Goal: Information Seeking & Learning: Learn about a topic

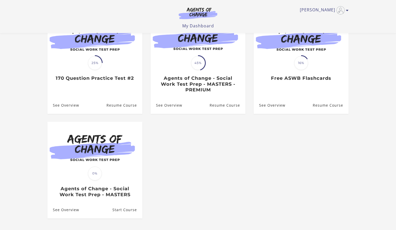
scroll to position [49, 0]
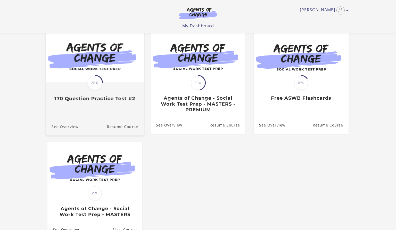
click at [71, 126] on link "See Overview" at bounding box center [62, 126] width 33 height 17
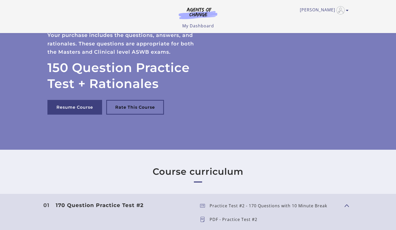
scroll to position [104, 0]
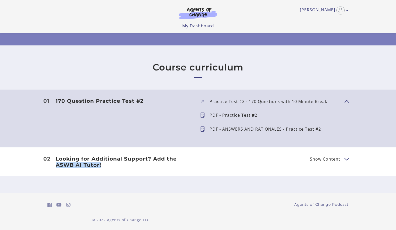
drag, startPoint x: 396, startPoint y: 152, endPoint x: 387, endPoint y: 167, distance: 17.2
click at [387, 167] on li "02 Looking for Additional Support? Add the ASWB AI Tutor! Show Content Looking …" at bounding box center [198, 161] width 396 height 29
click at [392, 189] on section "Course curriculum 01 170 Question Practice Test #2 Show Content Practice Test #…" at bounding box center [198, 118] width 396 height 147
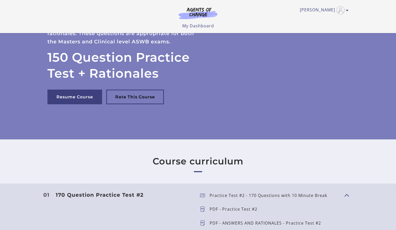
scroll to position [0, 0]
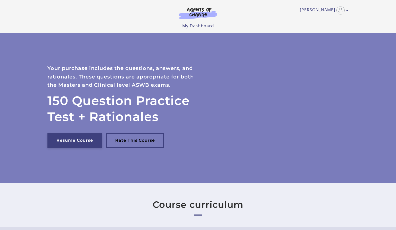
click at [85, 144] on link "Resume Course" at bounding box center [74, 140] width 55 height 15
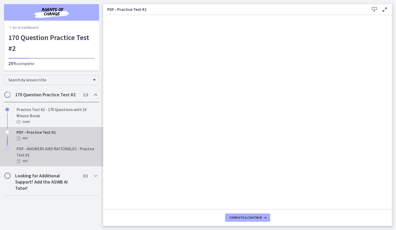
click at [84, 149] on div "PDF - ANSWERS AND RATIONALES - Practice Test #2 PDF" at bounding box center [57, 154] width 80 height 19
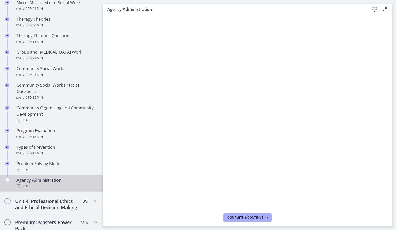
scroll to position [233, 0]
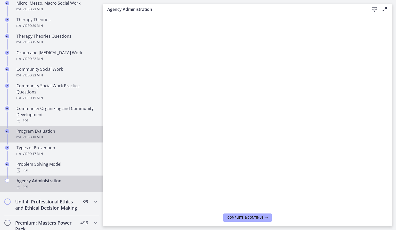
click at [89, 131] on div "Program Evaluation Video · 18 min" at bounding box center [57, 134] width 80 height 12
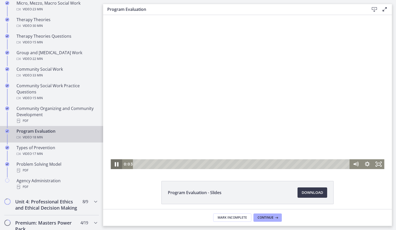
click at [116, 163] on icon "Pause" at bounding box center [117, 164] width 4 height 4
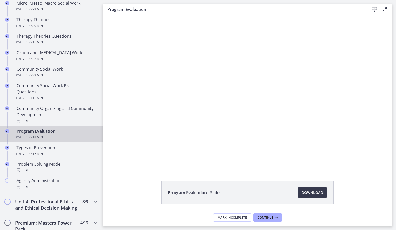
scroll to position [400, 0]
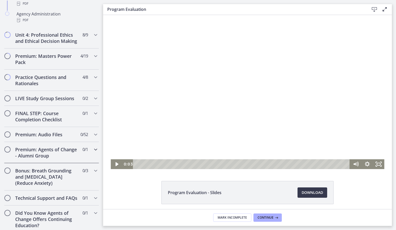
click at [78, 152] on h2 "Premium: Agents of Change - Alumni Group" at bounding box center [46, 152] width 63 height 12
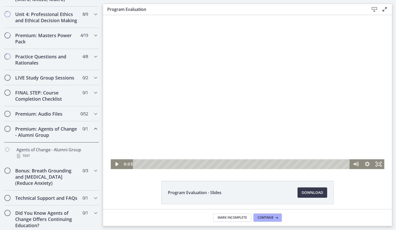
scroll to position [222, 0]
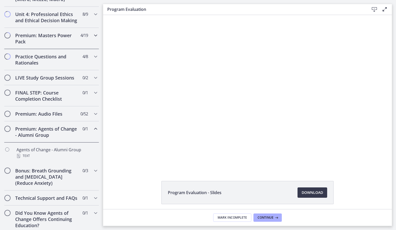
click at [68, 46] on div "Premium: Masters Power Pack 4 / 19 Completed" at bounding box center [51, 38] width 95 height 21
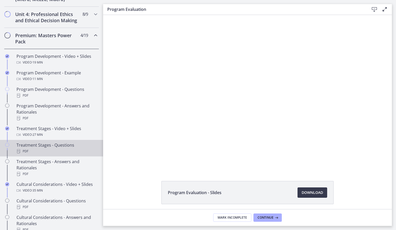
click at [74, 143] on div "Treatment Stages - Questions PDF" at bounding box center [57, 148] width 80 height 12
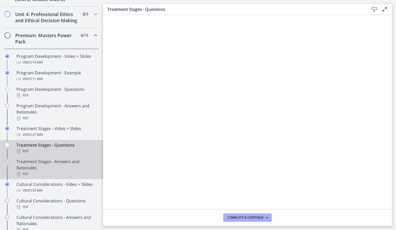
click at [58, 166] on div "Treatment Stages - Answers and Rationales PDF" at bounding box center [57, 167] width 80 height 19
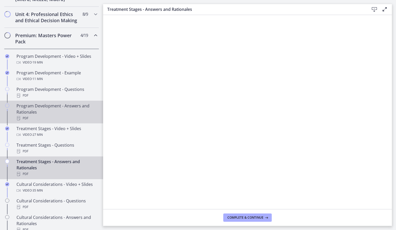
click at [92, 113] on div "Program Development - Answers and Rationales PDF" at bounding box center [57, 112] width 80 height 19
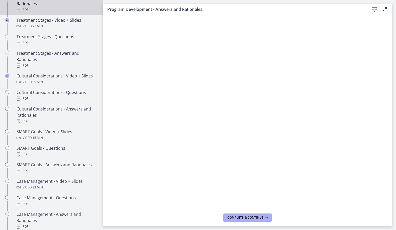
scroll to position [336, 0]
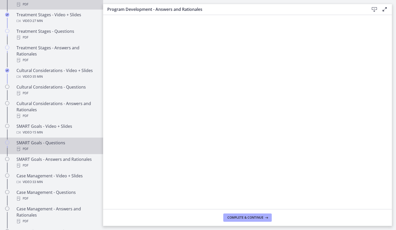
click at [66, 147] on div "PDF" at bounding box center [57, 149] width 80 height 6
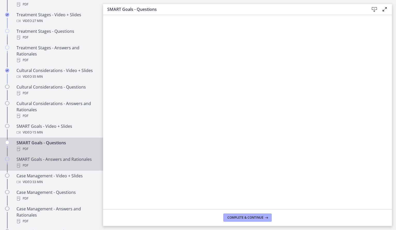
click at [68, 159] on div "SMART Goals - Answers and Rationales PDF" at bounding box center [57, 162] width 80 height 12
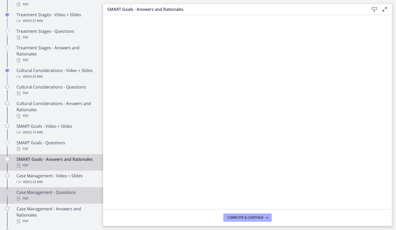
click at [70, 192] on div "Case Management - Questions PDF" at bounding box center [57, 195] width 80 height 12
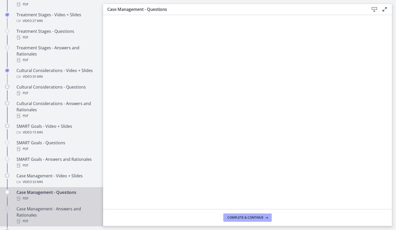
click at [81, 203] on link "Case Management - Answers and Rationales PDF" at bounding box center [51, 214] width 103 height 23
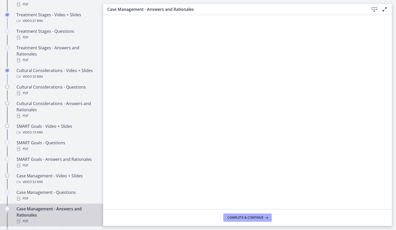
drag, startPoint x: 396, startPoint y: 127, endPoint x: 392, endPoint y: 127, distance: 3.6
click at [392, 127] on main "Case Management - Answers and Rationales Download Enable fullscreen Complete & …" at bounding box center [249, 115] width 293 height 230
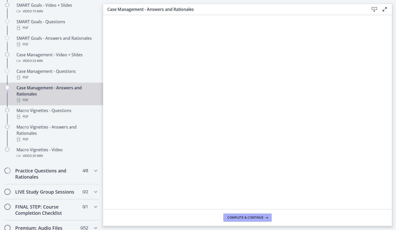
scroll to position [459, 0]
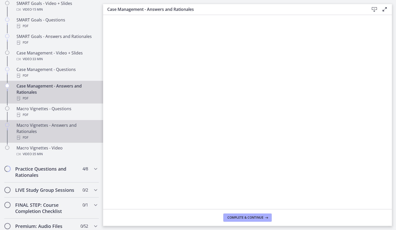
click at [84, 127] on div "Macro Vignettes - Answers and Rationales PDF" at bounding box center [57, 131] width 80 height 19
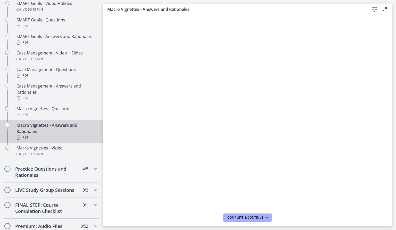
click at [396, 112] on main "Macro Vignettes - Answers and Rationales Download Enable fullscreen Complete & …" at bounding box center [249, 115] width 293 height 230
click at [394, 112] on main "Macro Vignettes - Answers and Rationales Download Enable fullscreen Complete & …" at bounding box center [249, 115] width 293 height 230
click at [96, 167] on icon "Chapters" at bounding box center [96, 169] width 6 height 6
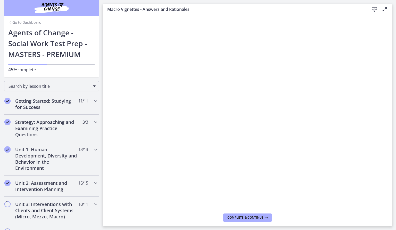
scroll to position [3, 0]
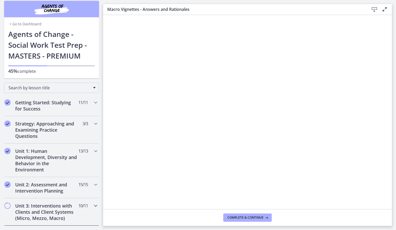
click at [79, 204] on span "10 / 11 Completed" at bounding box center [83, 205] width 10 height 6
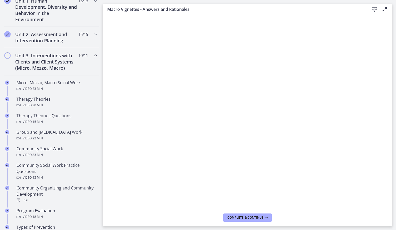
scroll to position [152, 0]
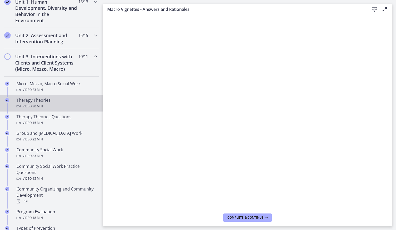
click at [87, 110] on link "Therapy Theories Video · 30 min" at bounding box center [51, 103] width 103 height 17
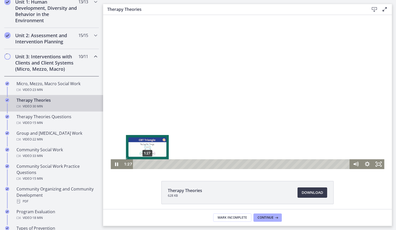
click at [148, 164] on div "1:27" at bounding box center [242, 164] width 210 height 10
click at [150, 163] on div "1:47" at bounding box center [242, 164] width 210 height 10
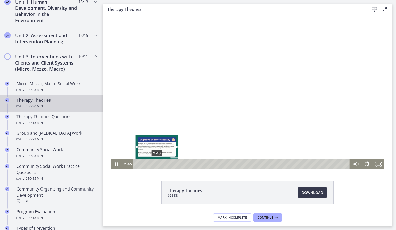
click at [157, 163] on div "2:48" at bounding box center [242, 164] width 210 height 10
click at [158, 163] on div "Playbar" at bounding box center [158, 163] width 3 height 3
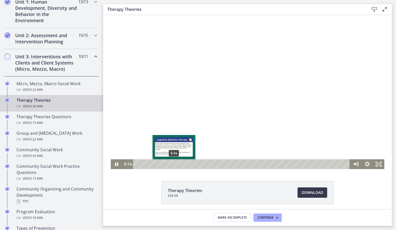
click at [174, 163] on div "5:14" at bounding box center [242, 164] width 210 height 10
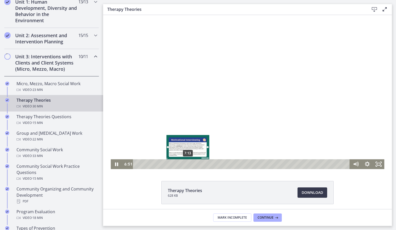
click at [188, 164] on div "7:13" at bounding box center [242, 164] width 210 height 10
click at [193, 164] on div "7:59" at bounding box center [242, 164] width 210 height 10
click at [195, 163] on div "8:12" at bounding box center [242, 164] width 210 height 10
click at [198, 163] on div "8:37" at bounding box center [242, 164] width 210 height 10
click at [199, 163] on div "8:50" at bounding box center [242, 164] width 210 height 10
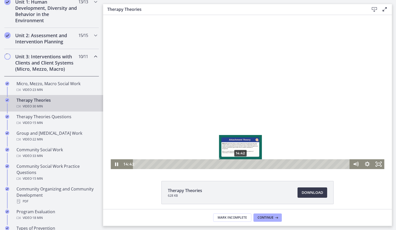
click at [241, 163] on div "14:42" at bounding box center [242, 164] width 210 height 10
click at [248, 163] on div "15:48" at bounding box center [242, 164] width 210 height 10
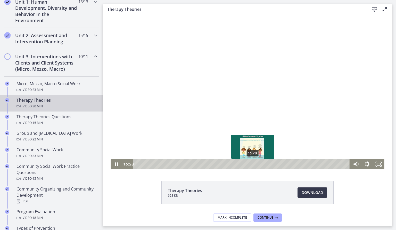
click at [253, 163] on div "16:28" at bounding box center [242, 164] width 210 height 10
click at [258, 165] on div "17:12" at bounding box center [242, 164] width 210 height 10
drag, startPoint x: 367, startPoint y: 184, endPoint x: 258, endPoint y: 166, distance: 110.4
click at [258, 166] on div "Playbar" at bounding box center [257, 163] width 3 height 3
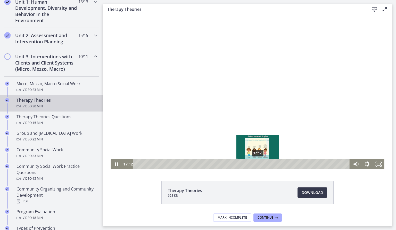
click at [258, 166] on div "Playbar" at bounding box center [257, 163] width 3 height 3
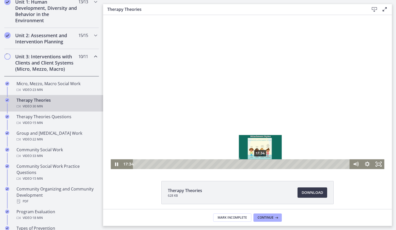
click at [261, 165] on div "17:34" at bounding box center [242, 164] width 210 height 10
click at [263, 165] on div "17:54" at bounding box center [242, 164] width 210 height 10
click at [266, 164] on div "18:22" at bounding box center [242, 164] width 210 height 10
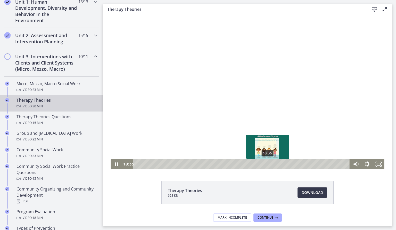
click at [268, 163] on div "18:36" at bounding box center [242, 164] width 210 height 10
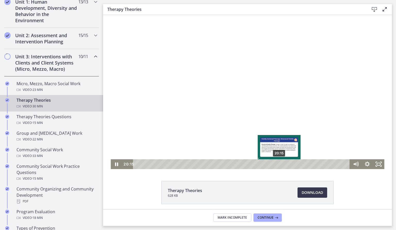
click at [280, 164] on div "20:15" at bounding box center [242, 164] width 210 height 10
click at [284, 163] on div "20:50" at bounding box center [242, 164] width 210 height 10
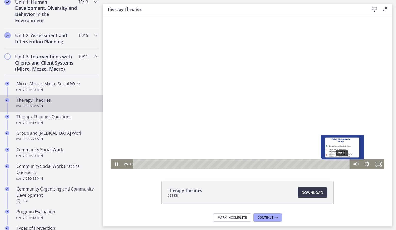
drag, startPoint x: 312, startPoint y: 164, endPoint x: 343, endPoint y: 163, distance: 30.7
click at [343, 163] on div "Playbar" at bounding box center [342, 163] width 3 height 3
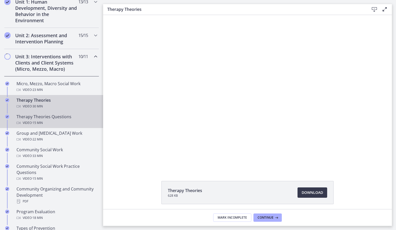
click at [62, 125] on div "Video · 15 min" at bounding box center [57, 123] width 80 height 6
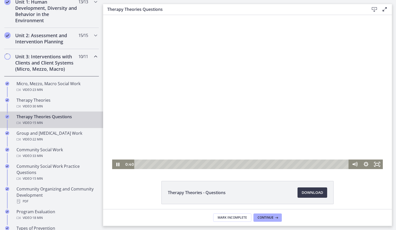
click at [158, 165] on div "1:23" at bounding box center [243, 164] width 208 height 10
click at [163, 164] on div "1:46" at bounding box center [243, 164] width 208 height 10
click at [166, 163] on div "1:59" at bounding box center [243, 164] width 208 height 10
click at [179, 163] on div "2:56" at bounding box center [243, 164] width 208 height 10
click at [184, 163] on div "3:19" at bounding box center [243, 164] width 208 height 10
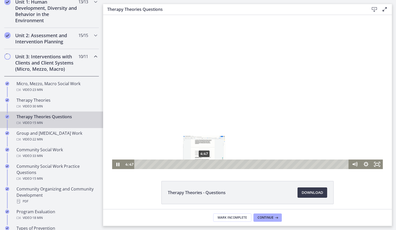
click at [204, 165] on div "4:47" at bounding box center [243, 164] width 208 height 10
click at [215, 165] on div "5:34" at bounding box center [243, 164] width 208 height 10
click at [219, 164] on div "5:54" at bounding box center [243, 164] width 208 height 10
click at [224, 163] on div "6:12" at bounding box center [243, 164] width 208 height 10
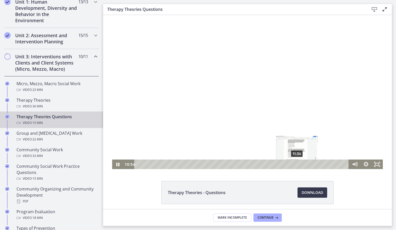
click at [297, 163] on div "11:34" at bounding box center [243, 164] width 208 height 10
click at [308, 163] on div "12:22" at bounding box center [243, 164] width 208 height 10
click at [324, 163] on div "13:30" at bounding box center [243, 164] width 208 height 10
click at [329, 163] on div "13:51" at bounding box center [243, 164] width 208 height 10
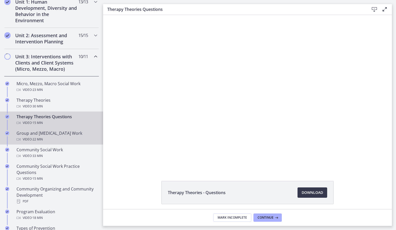
click at [80, 134] on div "Group and [MEDICAL_DATA] Work Video · 22 min" at bounding box center [57, 136] width 80 height 12
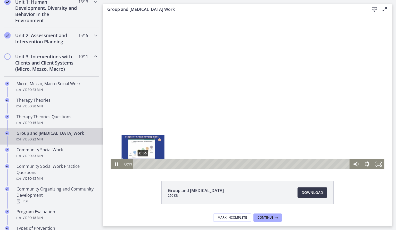
click at [143, 163] on div "0:36" at bounding box center [242, 164] width 210 height 10
click at [146, 163] on div "0:56" at bounding box center [242, 164] width 210 height 10
click at [149, 164] on div "1:15" at bounding box center [242, 164] width 210 height 10
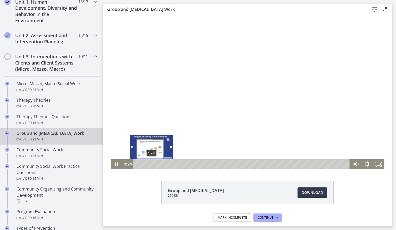
click at [152, 164] on div "1:29" at bounding box center [242, 164] width 210 height 10
click at [157, 164] on div "2:05" at bounding box center [242, 164] width 210 height 10
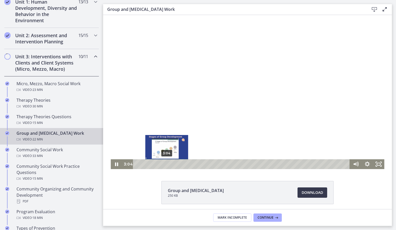
click at [167, 164] on div "3:04" at bounding box center [242, 164] width 210 height 10
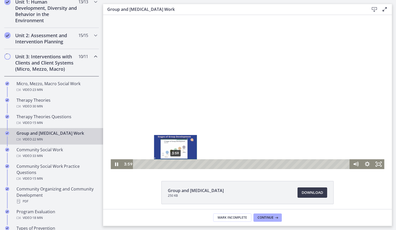
click at [176, 164] on div "3:59" at bounding box center [242, 164] width 210 height 10
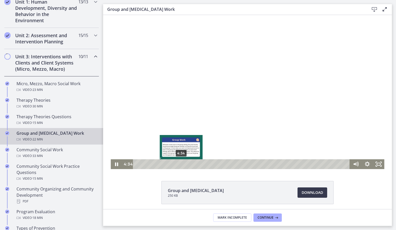
click at [181, 163] on div "4:34" at bounding box center [242, 164] width 210 height 10
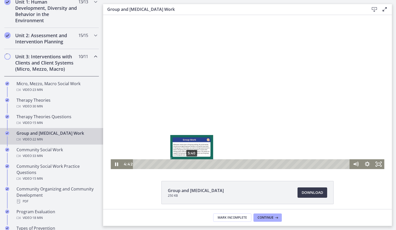
click at [192, 164] on div "5:40" at bounding box center [242, 164] width 210 height 10
click at [196, 164] on div "6:06" at bounding box center [242, 164] width 210 height 10
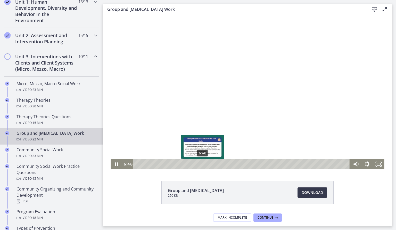
click at [203, 165] on div "6:48" at bounding box center [242, 164] width 210 height 10
click at [205, 164] on div "6:59" at bounding box center [242, 164] width 210 height 10
click at [207, 163] on div "7:12" at bounding box center [242, 164] width 210 height 10
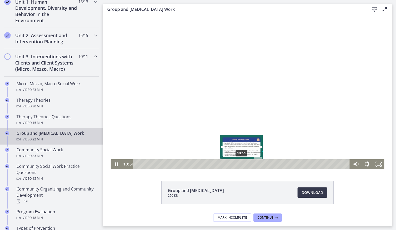
click at [242, 163] on div "10:51" at bounding box center [242, 164] width 210 height 10
click at [250, 163] on div "11:41" at bounding box center [242, 164] width 210 height 10
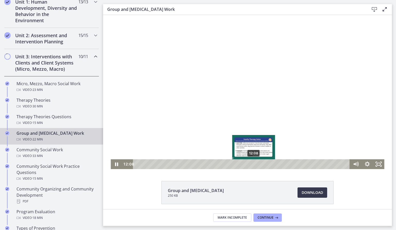
click at [254, 164] on div "12:08" at bounding box center [242, 164] width 210 height 10
click at [259, 164] on div "12:41" at bounding box center [242, 164] width 210 height 10
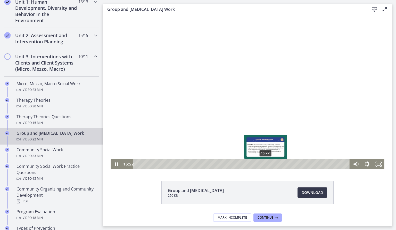
click at [266, 163] on div "13:22" at bounding box center [242, 164] width 210 height 10
click at [272, 164] on div "14:03" at bounding box center [242, 164] width 210 height 10
click at [276, 163] on div "14:24" at bounding box center [242, 164] width 210 height 10
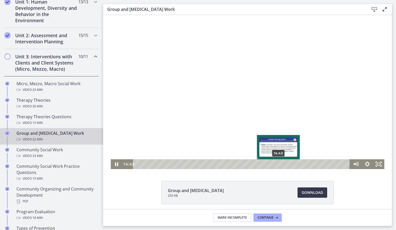
click at [279, 163] on div "14:43" at bounding box center [242, 164] width 210 height 10
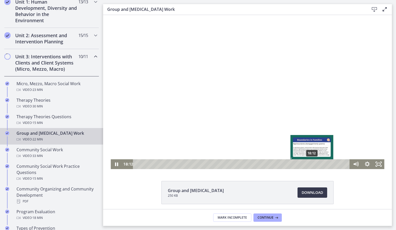
click at [312, 163] on div "18:12" at bounding box center [242, 164] width 210 height 10
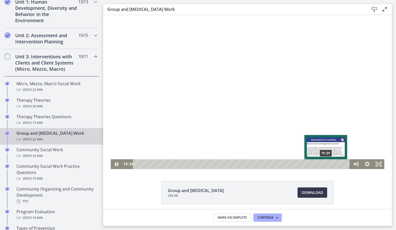
click at [326, 165] on div "19:39" at bounding box center [242, 164] width 210 height 10
click at [330, 164] on div "20:03" at bounding box center [242, 164] width 210 height 10
click at [333, 163] on div "20:19" at bounding box center [242, 164] width 210 height 10
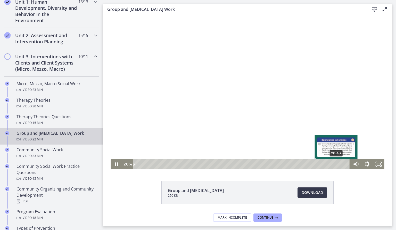
click at [337, 163] on div "20:43" at bounding box center [242, 164] width 210 height 10
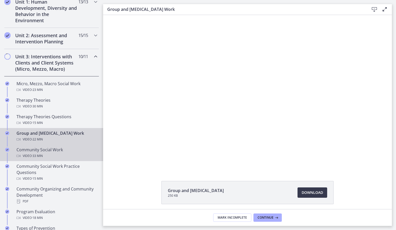
click at [84, 153] on div "Video · 33 min" at bounding box center [57, 156] width 80 height 6
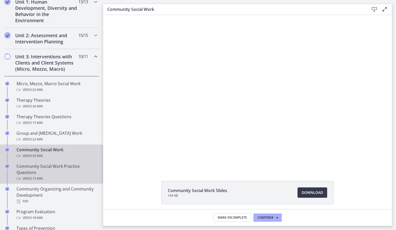
click at [79, 165] on div "Community Social Work Practice Questions Video · 15 min" at bounding box center [57, 172] width 80 height 19
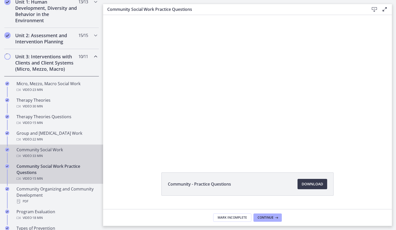
click at [71, 153] on div "Video · 33 min" at bounding box center [57, 156] width 80 height 6
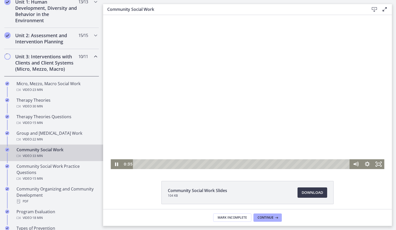
click at [141, 163] on div "Playbar" at bounding box center [242, 164] width 210 height 10
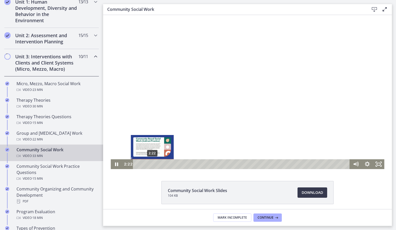
click at [152, 164] on div "2:22" at bounding box center [242, 164] width 210 height 10
click at [155, 163] on div "2:49" at bounding box center [242, 164] width 210 height 10
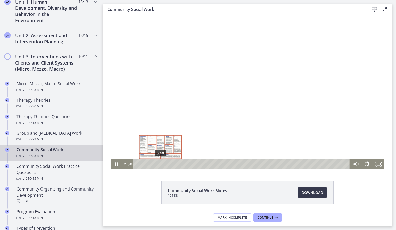
click at [161, 163] on div "3:40" at bounding box center [242, 164] width 210 height 10
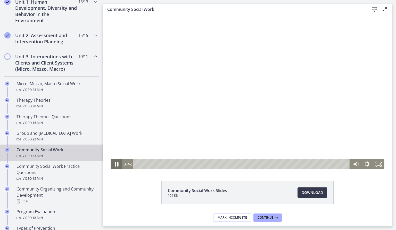
click at [116, 165] on icon "Pause" at bounding box center [117, 164] width 4 height 4
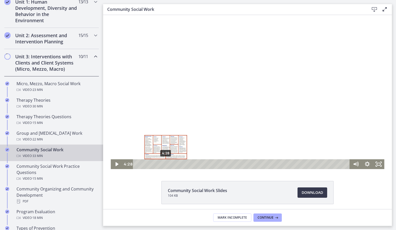
click at [166, 163] on div "4:28" at bounding box center [242, 164] width 210 height 10
click at [171, 163] on div "5:17" at bounding box center [242, 164] width 210 height 10
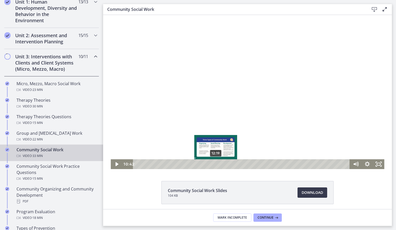
click at [216, 164] on div "12:19" at bounding box center [242, 164] width 210 height 10
click at [219, 163] on div "12:51" at bounding box center [242, 164] width 210 height 10
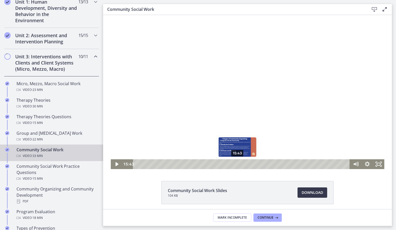
click at [238, 165] on div "15:43" at bounding box center [242, 164] width 210 height 10
click at [240, 164] on div "16:03" at bounding box center [242, 164] width 210 height 10
click at [244, 163] on div "16:47" at bounding box center [242, 164] width 210 height 10
click at [249, 163] on div "17:30" at bounding box center [242, 164] width 210 height 10
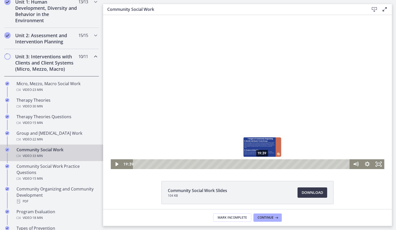
click at [263, 164] on div "19:39" at bounding box center [242, 164] width 210 height 10
click at [267, 165] on div "20:18" at bounding box center [242, 164] width 210 height 10
click at [271, 165] on div "20:54" at bounding box center [242, 164] width 210 height 10
click at [274, 164] on div "21:31" at bounding box center [242, 164] width 210 height 10
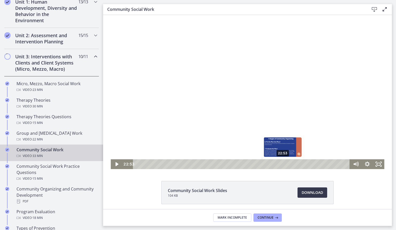
click at [283, 163] on div "22:53" at bounding box center [242, 164] width 210 height 10
click at [289, 163] on div "23:49" at bounding box center [242, 164] width 210 height 10
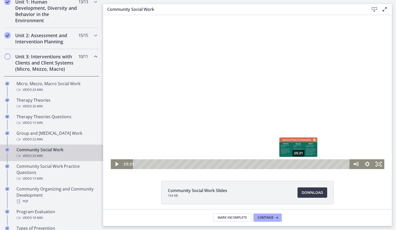
click at [299, 163] on div "25:21" at bounding box center [242, 164] width 210 height 10
click at [299, 163] on div "Playbar" at bounding box center [298, 163] width 3 height 3
click at [315, 163] on div "27:49" at bounding box center [242, 164] width 210 height 10
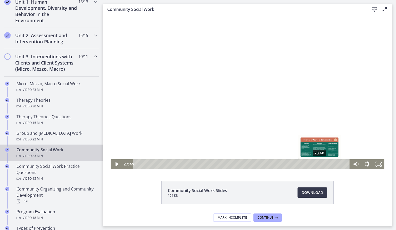
click at [320, 164] on div "28:40" at bounding box center [242, 164] width 210 height 10
click at [323, 164] on div "29:05" at bounding box center [242, 164] width 210 height 10
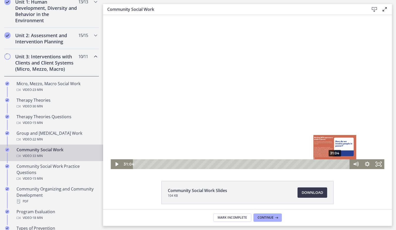
click at [335, 163] on div "31:04" at bounding box center [242, 164] width 210 height 10
click at [335, 163] on div "Playbar" at bounding box center [334, 163] width 3 height 3
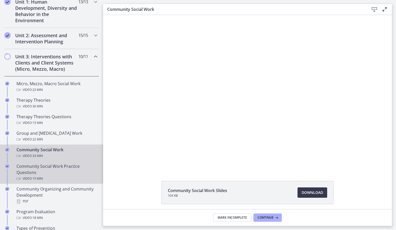
click at [78, 177] on div "Video · 15 min" at bounding box center [57, 178] width 80 height 6
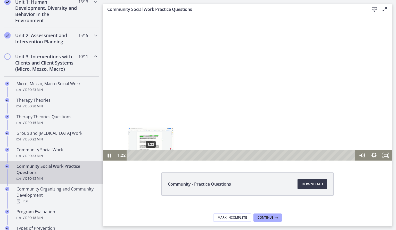
click at [151, 154] on div "1:22" at bounding box center [242, 155] width 222 height 10
click at [154, 154] on div "1:34" at bounding box center [242, 155] width 222 height 10
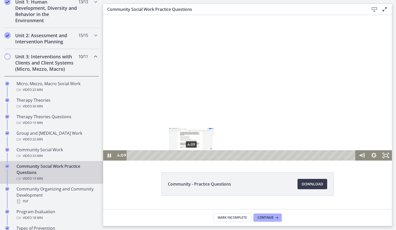
click at [192, 155] on div "4:09" at bounding box center [242, 155] width 222 height 10
click at [198, 154] on div "4:37" at bounding box center [242, 155] width 222 height 10
click at [204, 154] on div "5:00" at bounding box center [242, 155] width 222 height 10
click at [212, 154] on div "5:33" at bounding box center [242, 155] width 222 height 10
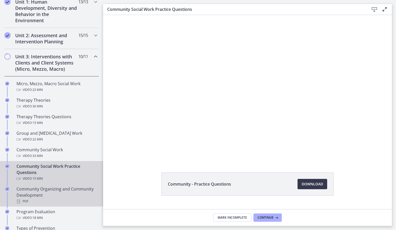
click at [0, 184] on link "Community Organizing and Community Development PDF" at bounding box center [51, 195] width 103 height 23
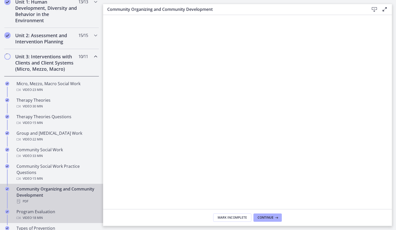
click at [22, 215] on div "Video · 18 min" at bounding box center [57, 218] width 80 height 6
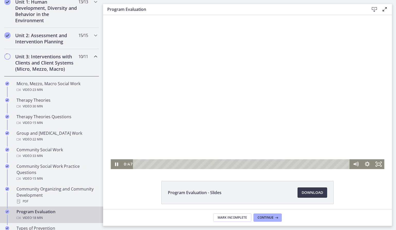
click at [146, 165] on div "Playbar" at bounding box center [242, 164] width 210 height 10
click at [169, 163] on div "2:49" at bounding box center [242, 164] width 210 height 10
click at [212, 165] on div "6:31" at bounding box center [242, 164] width 210 height 10
click at [228, 166] on div "7:57" at bounding box center [242, 164] width 210 height 10
click at [237, 166] on div "8:43" at bounding box center [242, 164] width 210 height 10
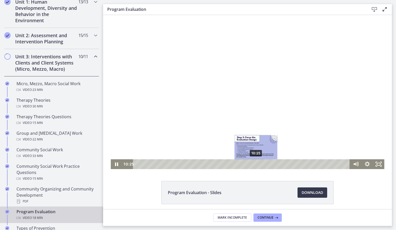
click at [256, 164] on div "10:25" at bounding box center [242, 164] width 210 height 10
click at [264, 165] on div "11:06" at bounding box center [242, 164] width 210 height 10
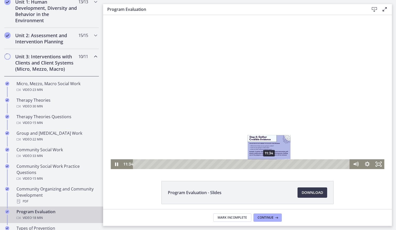
click at [270, 164] on div "11:34" at bounding box center [242, 164] width 210 height 10
click at [274, 163] on div "12:00" at bounding box center [242, 164] width 210 height 10
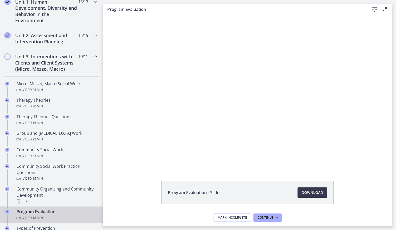
click at [303, 174] on div "Program Evaluation - Slides Download Opens in a new window" at bounding box center [247, 112] width 289 height 194
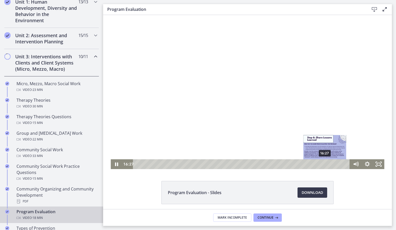
click at [325, 163] on div "16:27" at bounding box center [242, 164] width 210 height 10
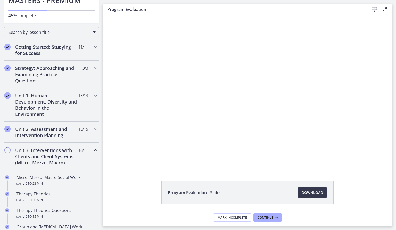
scroll to position [60, 0]
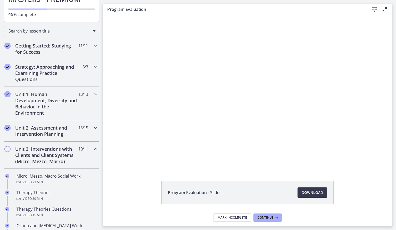
click at [86, 132] on div "Unit 2: Assessment and Intervention Planning 15 / 15 Completed" at bounding box center [51, 130] width 95 height 21
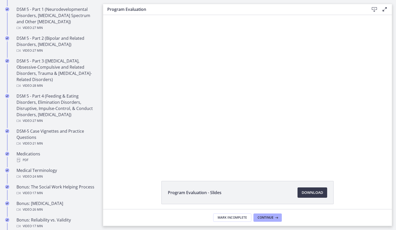
scroll to position [247, 0]
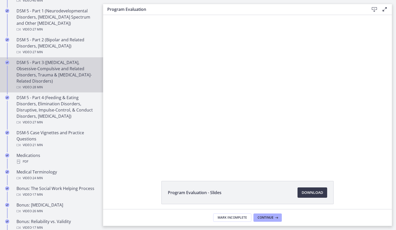
click at [79, 83] on div "DSM 5 - Part 3 ([MEDICAL_DATA], Obsessive-Compulsive and Related Disorders, Tra…" at bounding box center [57, 74] width 80 height 31
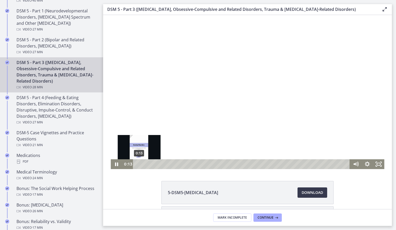
click at [139, 165] on div "0:13" at bounding box center [242, 164] width 210 height 10
click at [141, 164] on div "Playbar" at bounding box center [138, 163] width 3 height 3
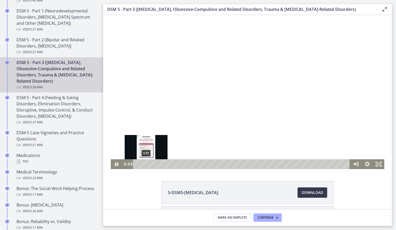
click at [146, 163] on div "1:11" at bounding box center [242, 164] width 210 height 10
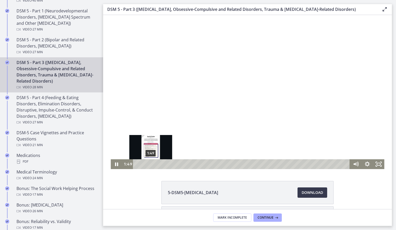
click at [151, 163] on div "1:49" at bounding box center [242, 164] width 210 height 10
click at [152, 163] on div "2:01" at bounding box center [242, 164] width 210 height 10
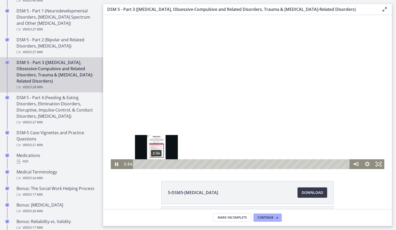
click at [157, 163] on div "2:34" at bounding box center [242, 164] width 210 height 10
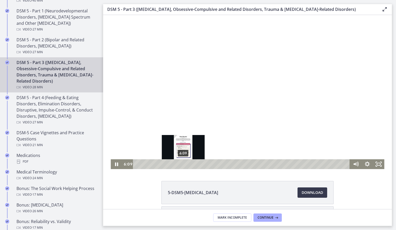
click at [183, 164] on div "6:09" at bounding box center [242, 164] width 210 height 10
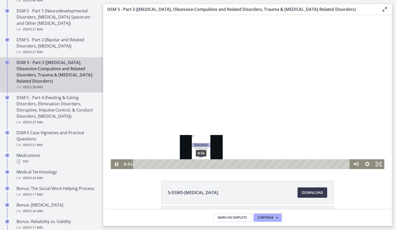
click at [201, 163] on div "8:34" at bounding box center [242, 164] width 210 height 10
click at [201, 163] on div "Playbar" at bounding box center [201, 163] width 3 height 3
click at [205, 163] on div "9:03" at bounding box center [242, 164] width 210 height 10
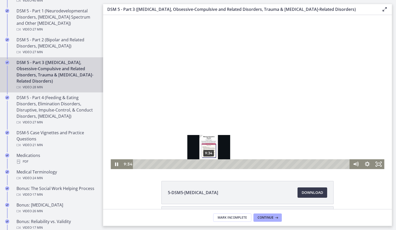
click at [209, 163] on div "9:34" at bounding box center [242, 164] width 210 height 10
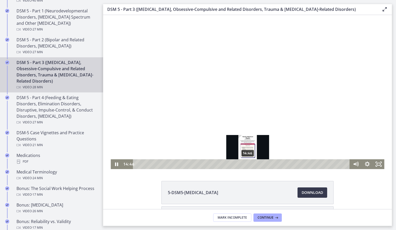
click at [248, 164] on div "14:46" at bounding box center [242, 164] width 210 height 10
click at [249, 163] on div "14:57" at bounding box center [242, 164] width 210 height 10
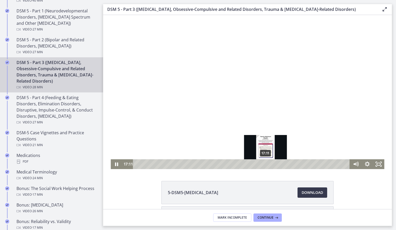
click at [266, 164] on div "17:11" at bounding box center [242, 164] width 210 height 10
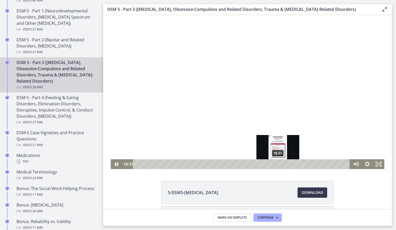
click at [278, 165] on div "18:51" at bounding box center [242, 164] width 210 height 10
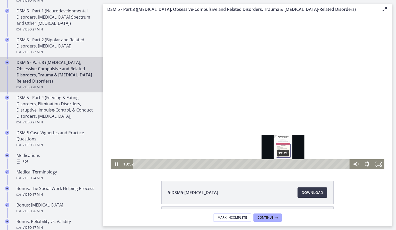
click at [283, 164] on div "19:32" at bounding box center [242, 164] width 210 height 10
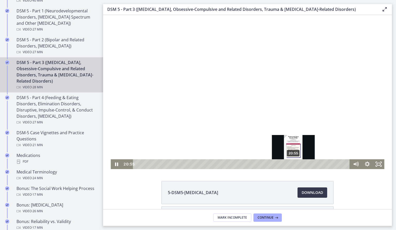
click at [294, 165] on div "20:55" at bounding box center [242, 164] width 210 height 10
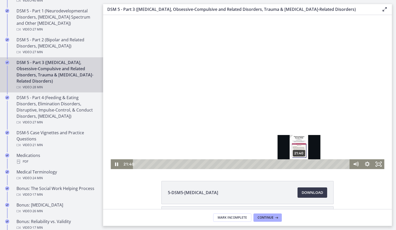
click at [299, 163] on div "21:40" at bounding box center [242, 164] width 210 height 10
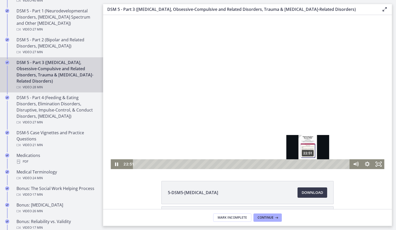
click at [308, 164] on div "22:51" at bounding box center [242, 164] width 210 height 10
click at [306, 164] on div "22:32" at bounding box center [242, 164] width 210 height 10
click at [306, 164] on div "Playbar" at bounding box center [305, 163] width 3 height 3
click at [310, 165] on div "23:07" at bounding box center [242, 164] width 210 height 10
click at [314, 164] on div "23:34" at bounding box center [242, 164] width 210 height 10
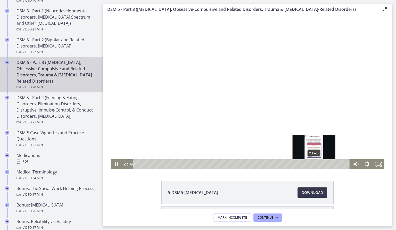
click at [314, 163] on div "Playbar" at bounding box center [313, 163] width 3 height 3
click at [315, 163] on div "23:49" at bounding box center [242, 164] width 210 height 10
click at [319, 163] on div "24:20" at bounding box center [242, 164] width 210 height 10
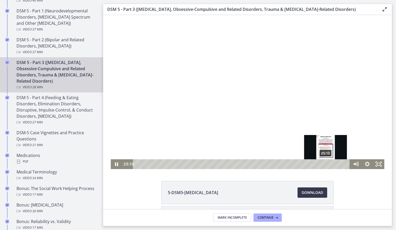
click at [326, 164] on div "25:13" at bounding box center [242, 164] width 210 height 10
click at [332, 164] on div "25:59" at bounding box center [242, 164] width 210 height 10
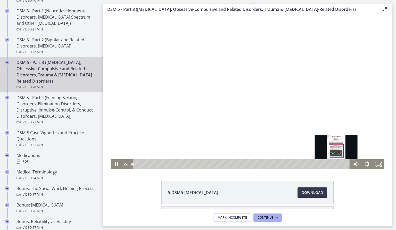
click at [337, 164] on div "26:38" at bounding box center [242, 164] width 210 height 10
click at [338, 163] on div "Playbar" at bounding box center [337, 163] width 3 height 3
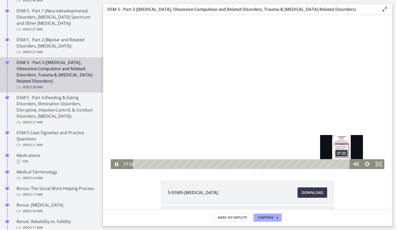
click at [342, 163] on div "27:22" at bounding box center [242, 164] width 210 height 10
click at [343, 163] on div "27:32" at bounding box center [242, 164] width 210 height 10
click at [344, 163] on div "Playbar" at bounding box center [342, 163] width 3 height 3
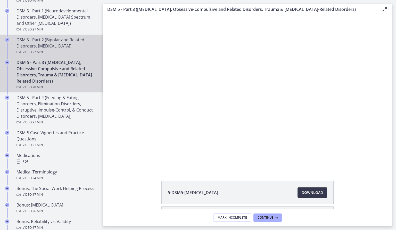
click at [55, 35] on link "DSM 5 - Part 2 (Bipolar and Related Disorders, [MEDICAL_DATA]) Video · 27 min" at bounding box center [51, 46] width 103 height 23
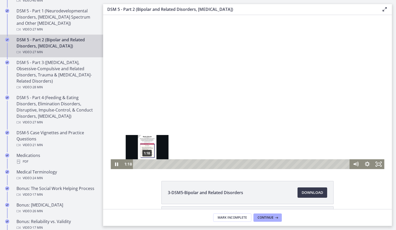
click at [147, 165] on div "1:18" at bounding box center [242, 164] width 210 height 10
click at [148, 165] on div "Playbar" at bounding box center [148, 163] width 3 height 3
click at [153, 165] on div "2:02" at bounding box center [242, 164] width 210 height 10
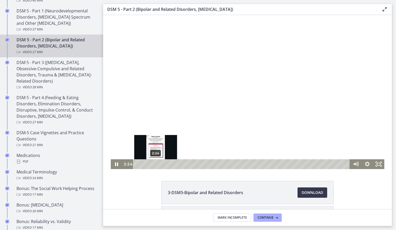
click at [156, 163] on div "2:24" at bounding box center [242, 164] width 210 height 10
click at [157, 163] on div "2:33" at bounding box center [242, 164] width 210 height 10
click at [159, 163] on div "2:51" at bounding box center [242, 164] width 210 height 10
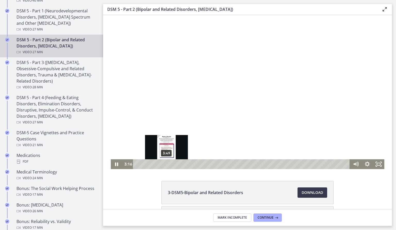
click at [167, 164] on div "3:49" at bounding box center [242, 164] width 210 height 10
click at [167, 164] on div "Playbar" at bounding box center [166, 163] width 3 height 3
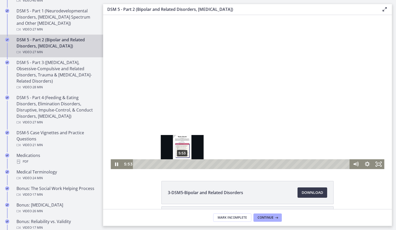
click at [182, 164] on div "5:53" at bounding box center [242, 164] width 210 height 10
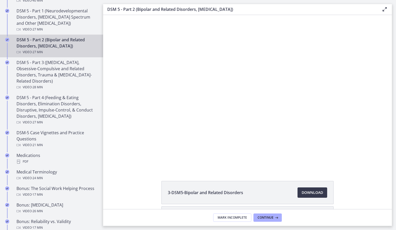
click at [337, 124] on div at bounding box center [248, 92] width 274 height 154
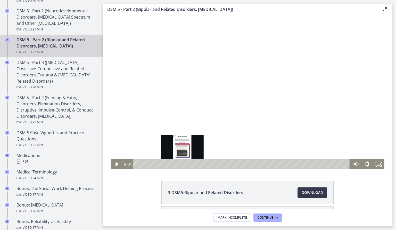
click at [337, 126] on div at bounding box center [248, 92] width 274 height 154
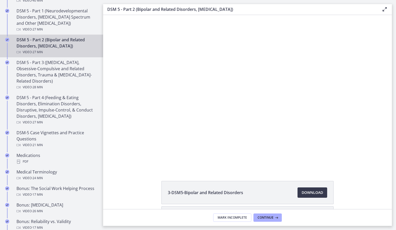
click at [181, 130] on div at bounding box center [248, 92] width 274 height 154
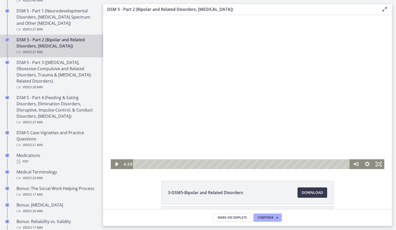
click at [114, 164] on icon "Play Video" at bounding box center [116, 164] width 11 height 10
click at [191, 165] on div "6:27" at bounding box center [242, 164] width 210 height 10
click at [194, 164] on div "7:01" at bounding box center [242, 164] width 210 height 10
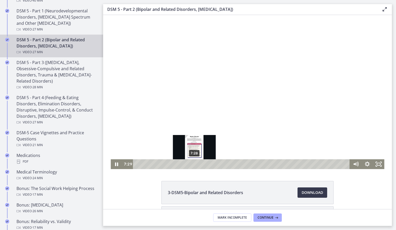
click at [198, 164] on div "7:28" at bounding box center [242, 164] width 210 height 10
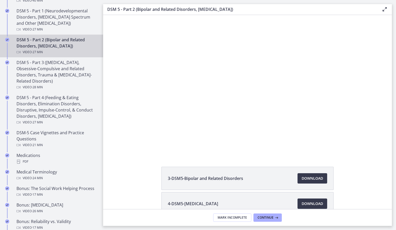
scroll to position [15, 0]
click at [207, 138] on div at bounding box center [248, 77] width 274 height 154
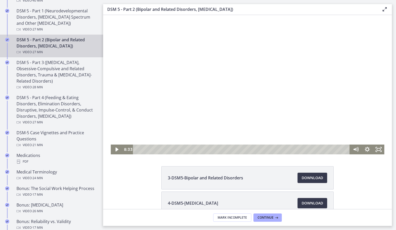
click at [119, 150] on icon "Play Video" at bounding box center [116, 149] width 11 height 10
click at [204, 151] on div "7:52" at bounding box center [242, 149] width 210 height 10
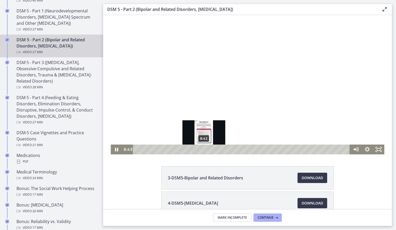
scroll to position [15, 0]
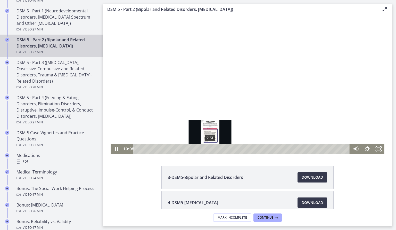
click at [331, 119] on div at bounding box center [248, 77] width 274 height 154
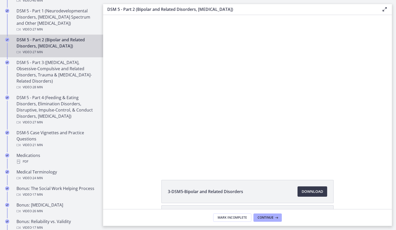
scroll to position [2, 0]
click at [190, 121] on div at bounding box center [248, 90] width 274 height 154
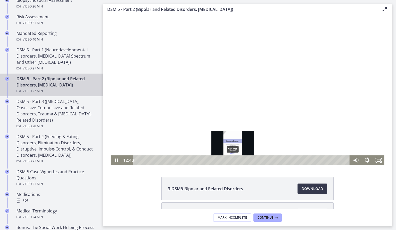
scroll to position [4, 0]
click at [238, 159] on div "12:29" at bounding box center [242, 160] width 210 height 10
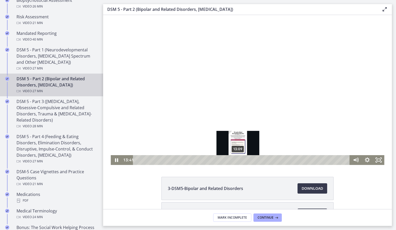
click at [349, 120] on div at bounding box center [248, 88] width 274 height 154
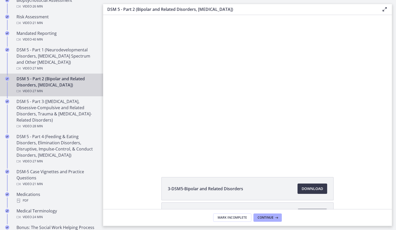
click at [257, 134] on div at bounding box center [248, 88] width 274 height 154
click at [254, 152] on div at bounding box center [248, 87] width 274 height 154
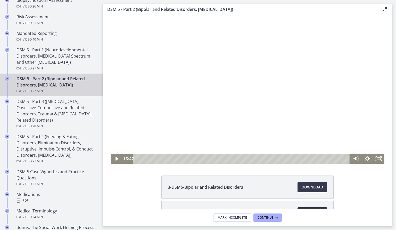
click at [253, 158] on div "13:09" at bounding box center [242, 159] width 210 height 10
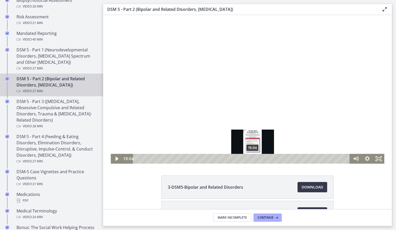
scroll to position [7, 0]
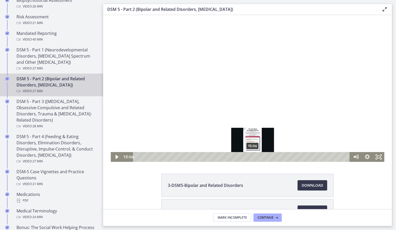
click at [119, 158] on icon "Play Video" at bounding box center [116, 157] width 11 height 10
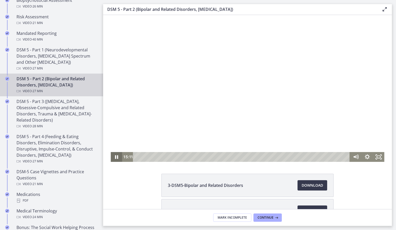
click at [257, 158] on div "15:06" at bounding box center [242, 157] width 210 height 10
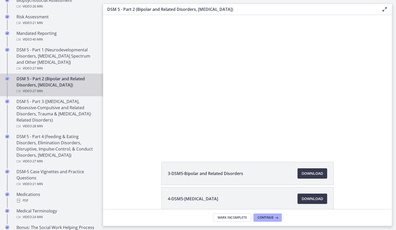
scroll to position [19, 0]
click at [291, 105] on div at bounding box center [248, 73] width 274 height 154
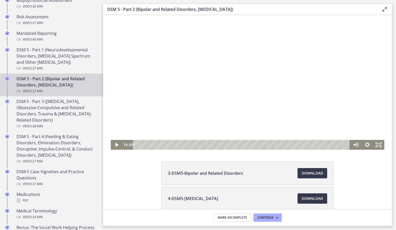
click at [271, 146] on div "15:39" at bounding box center [242, 145] width 210 height 10
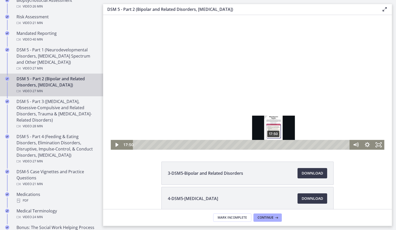
click at [347, 103] on div at bounding box center [248, 73] width 274 height 154
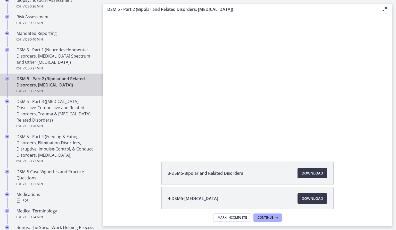
click at [337, 109] on div at bounding box center [248, 73] width 274 height 154
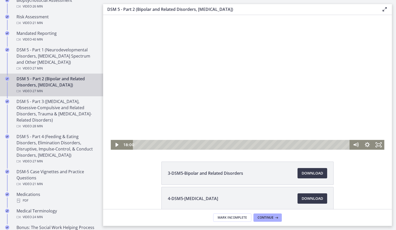
click at [281, 146] on div "17:50" at bounding box center [242, 145] width 210 height 10
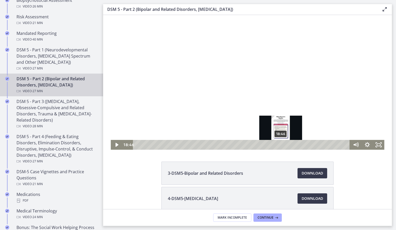
click at [289, 146] on div "18:46" at bounding box center [242, 145] width 210 height 10
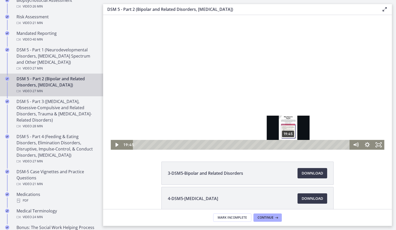
click at [295, 145] on div "19:45" at bounding box center [242, 145] width 210 height 10
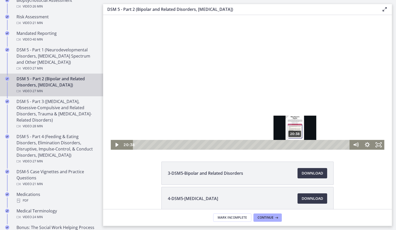
click at [292, 146] on div "20:38" at bounding box center [242, 145] width 210 height 10
click at [302, 145] on div "20:15" at bounding box center [242, 145] width 210 height 10
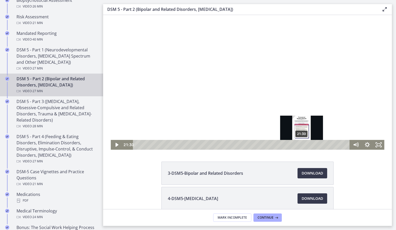
click at [301, 144] on div "Playbar" at bounding box center [301, 144] width 3 height 3
click at [296, 145] on div "21:20" at bounding box center [242, 145] width 210 height 10
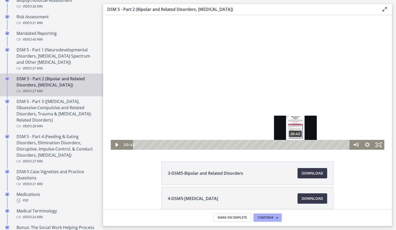
click at [293, 145] on div "20:42" at bounding box center [242, 145] width 210 height 10
click at [298, 145] on div "20:21" at bounding box center [242, 145] width 210 height 10
click at [305, 145] on div "20:58" at bounding box center [242, 145] width 210 height 10
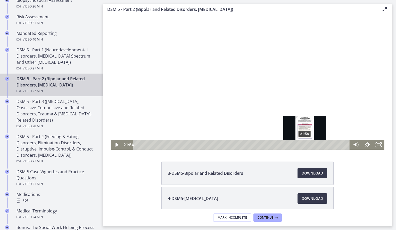
click at [309, 146] on div "21:54" at bounding box center [242, 145] width 210 height 10
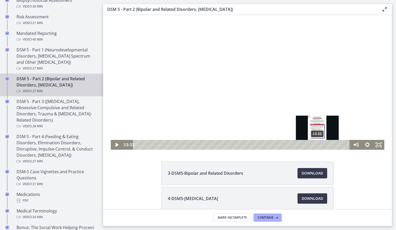
click at [323, 146] on div "23:33" at bounding box center [242, 145] width 210 height 10
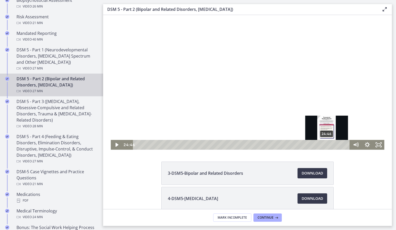
click at [331, 145] on div "24:46" at bounding box center [242, 145] width 210 height 10
click at [340, 144] on div "25:20" at bounding box center [242, 145] width 210 height 10
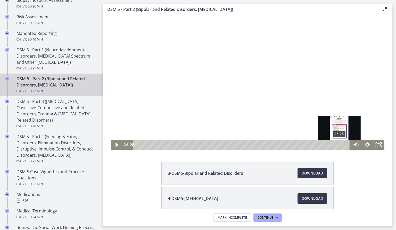
click at [346, 144] on div "26:25" at bounding box center [242, 145] width 210 height 10
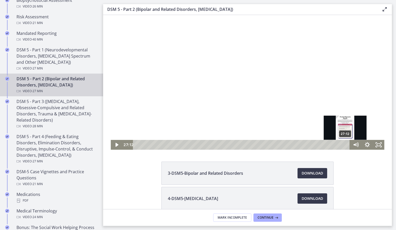
scroll to position [209, 0]
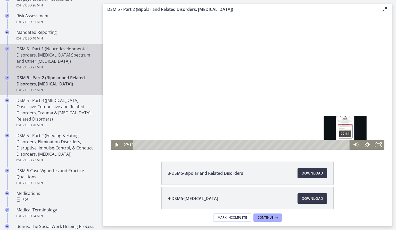
click at [41, 60] on div "DSM 5 - Part 1 (Neurodevelopmental Disorders, [MEDICAL_DATA] Spectrum and Other…" at bounding box center [57, 58] width 80 height 25
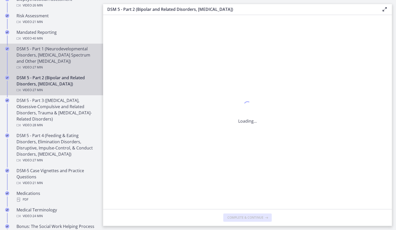
scroll to position [0, 0]
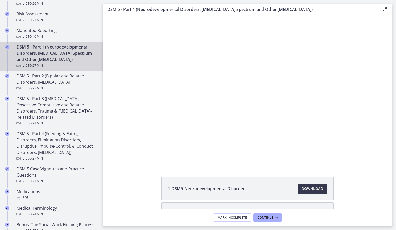
scroll to position [212, 0]
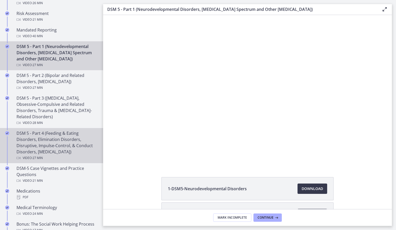
click at [42, 143] on div "DSM 5 - Part 4 (Feeding & Eating Disorders, Elimination Disorders, Disruptive, …" at bounding box center [57, 145] width 80 height 31
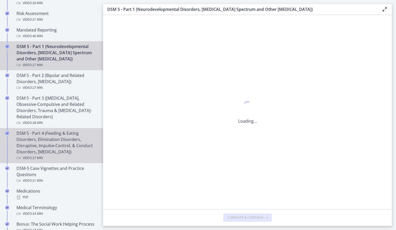
scroll to position [0, 0]
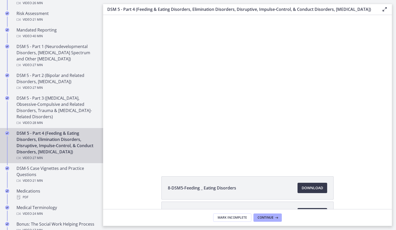
click at [203, 118] on div at bounding box center [247, 89] width 265 height 149
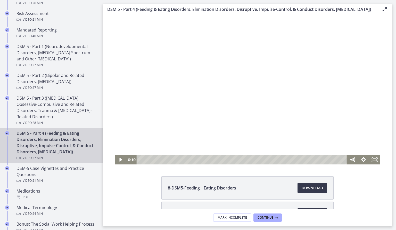
click at [119, 160] on icon "Play Video" at bounding box center [120, 159] width 11 height 9
click at [149, 161] on div "0:00" at bounding box center [243, 159] width 204 height 9
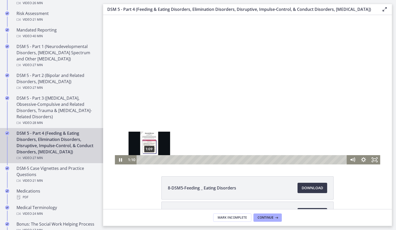
click at [146, 159] on div "1:09" at bounding box center [243, 159] width 204 height 9
click at [146, 159] on div "Playbar" at bounding box center [145, 159] width 3 height 3
click at [146, 160] on div "Playbar" at bounding box center [145, 159] width 3 height 3
click at [148, 159] on div "0:44" at bounding box center [243, 159] width 204 height 9
click at [154, 159] on div "1:00" at bounding box center [243, 159] width 204 height 9
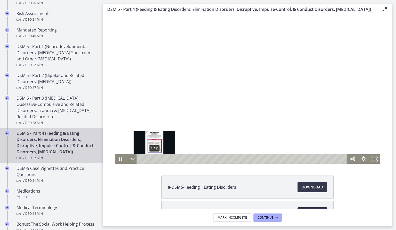
scroll to position [1, 0]
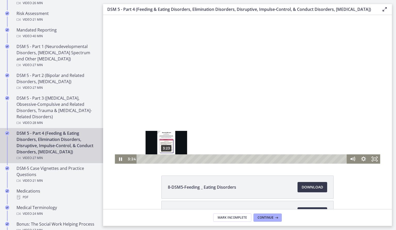
click at [169, 159] on div "3:23" at bounding box center [243, 158] width 204 height 9
click at [341, 130] on div at bounding box center [247, 88] width 265 height 149
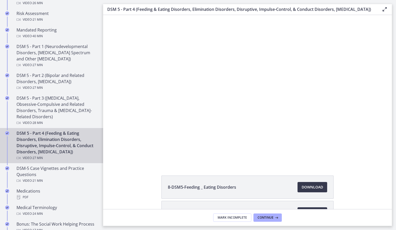
click at [327, 138] on div at bounding box center [247, 88] width 265 height 149
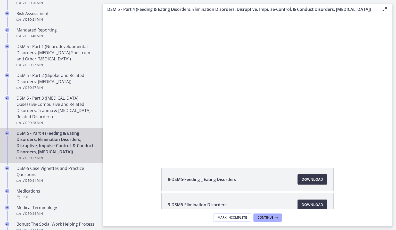
scroll to position [5, 0]
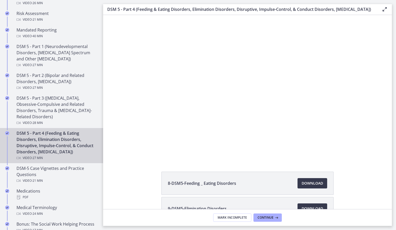
click at [304, 119] on div at bounding box center [247, 84] width 265 height 149
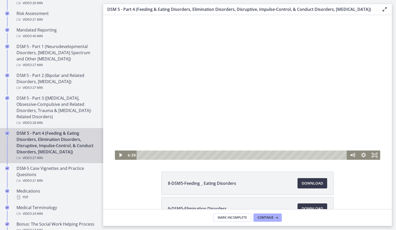
click at [196, 153] on div "3:44" at bounding box center [243, 154] width 204 height 9
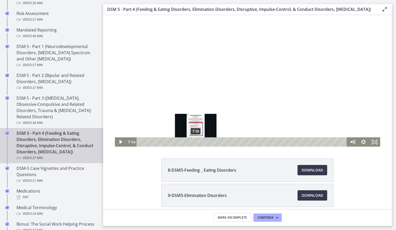
scroll to position [17, 0]
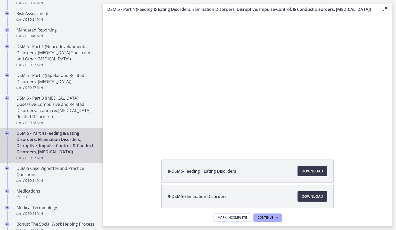
click at [202, 118] on div at bounding box center [247, 72] width 265 height 149
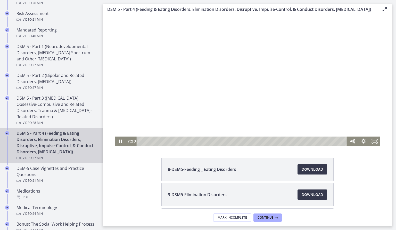
scroll to position [20, 0]
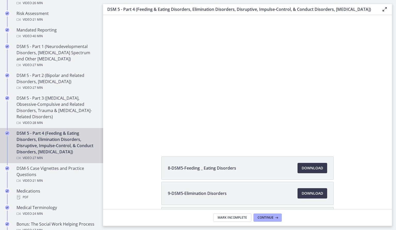
click at [206, 134] on div at bounding box center [247, 69] width 265 height 149
click at [157, 114] on div at bounding box center [247, 69] width 265 height 149
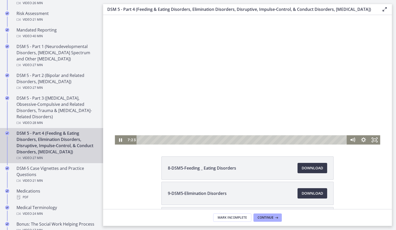
click at [203, 140] on div "7:16" at bounding box center [243, 139] width 204 height 9
click at [205, 140] on div "8:17" at bounding box center [243, 139] width 204 height 9
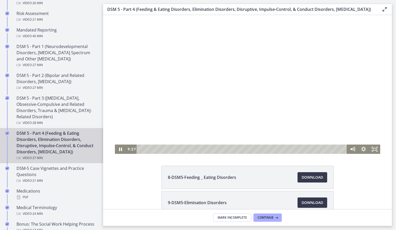
scroll to position [0, 0]
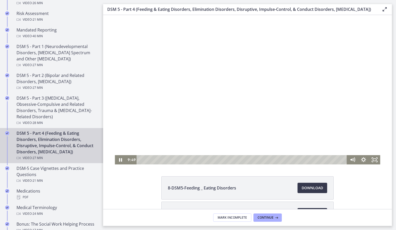
click at [218, 159] on div "9:19" at bounding box center [243, 159] width 204 height 9
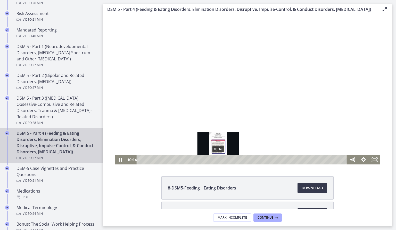
click at [224, 159] on div "10:16" at bounding box center [243, 159] width 204 height 9
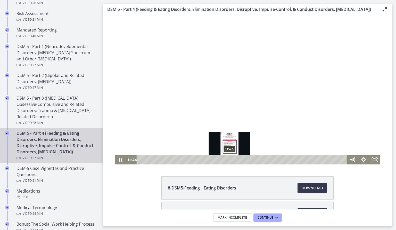
click at [239, 161] on div "11:46" at bounding box center [243, 159] width 204 height 9
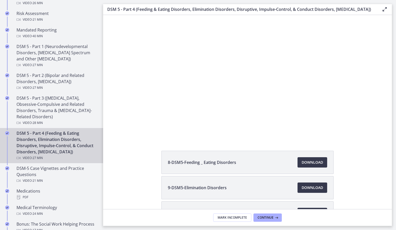
scroll to position [26, 0]
click at [242, 114] on div at bounding box center [247, 63] width 265 height 149
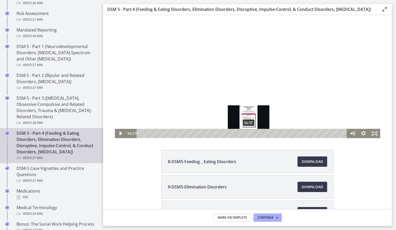
click at [257, 133] on div "14:17" at bounding box center [243, 133] width 204 height 9
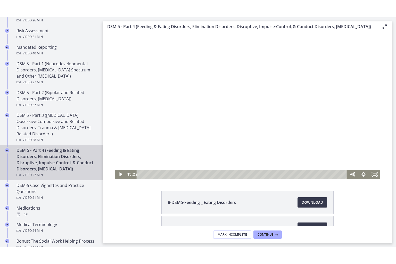
scroll to position [3, 0]
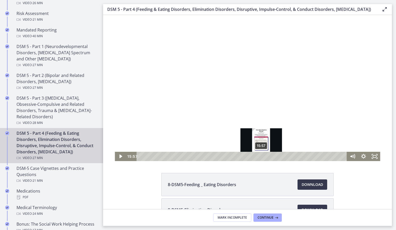
click at [262, 155] on div "15:57" at bounding box center [243, 156] width 204 height 9
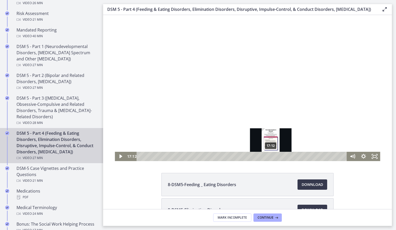
click at [271, 155] on div "17:12" at bounding box center [243, 156] width 204 height 9
click at [278, 155] on div "18:05" at bounding box center [243, 156] width 204 height 9
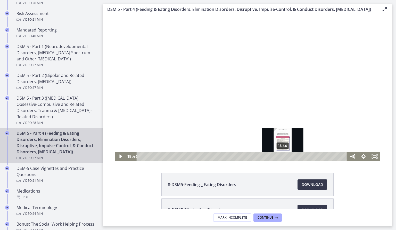
click at [283, 155] on div "18:46" at bounding box center [243, 156] width 204 height 9
click at [286, 156] on div "19:11" at bounding box center [243, 156] width 204 height 9
click at [286, 156] on div "Playbar" at bounding box center [285, 156] width 3 height 3
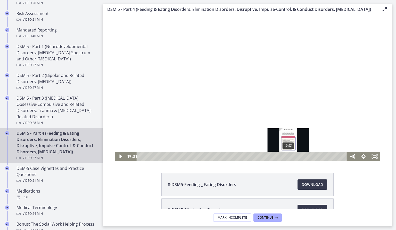
click at [289, 156] on div "19:31" at bounding box center [243, 156] width 204 height 9
click at [291, 156] on div "19:52" at bounding box center [243, 156] width 204 height 9
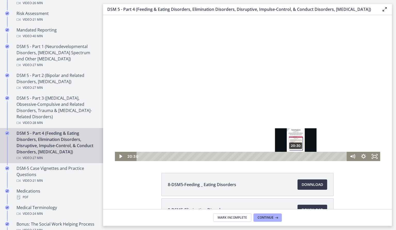
click at [296, 156] on div "20:30" at bounding box center [243, 156] width 204 height 9
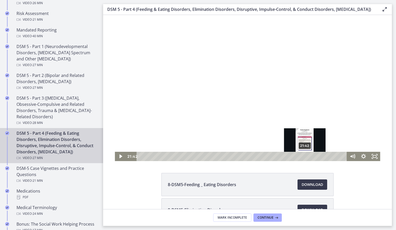
click at [305, 157] on div "21:42" at bounding box center [243, 156] width 204 height 9
click at [309, 157] on div "22:15" at bounding box center [243, 156] width 204 height 9
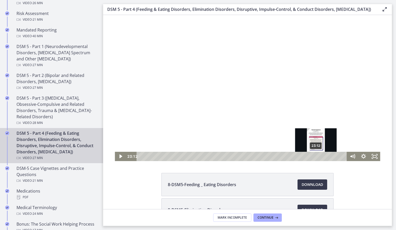
click at [316, 158] on div "23:12" at bounding box center [243, 156] width 204 height 9
click at [322, 156] on div "23:55" at bounding box center [243, 156] width 204 height 9
click at [320, 136] on div at bounding box center [247, 86] width 265 height 149
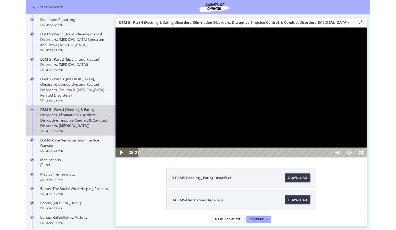
scroll to position [188, 0]
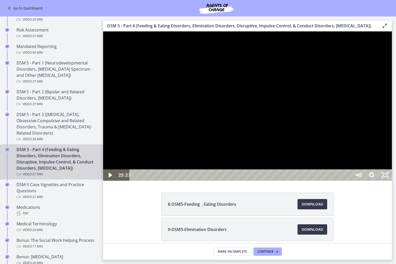
click at [392, 181] on div at bounding box center [247, 105] width 289 height 149
click at [348, 181] on div "25:55" at bounding box center [241, 174] width 214 height 11
click at [348, 181] on div "26:06" at bounding box center [241, 174] width 214 height 11
click at [348, 181] on div "26:15" at bounding box center [241, 174] width 214 height 11
drag, startPoint x: 447, startPoint y: 291, endPoint x: 451, endPoint y: 290, distance: 4.6
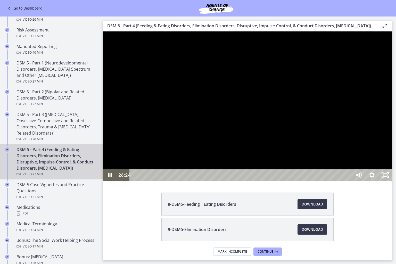
click at [388, 177] on rect "Unfullscreen" at bounding box center [385, 175] width 5 height 3
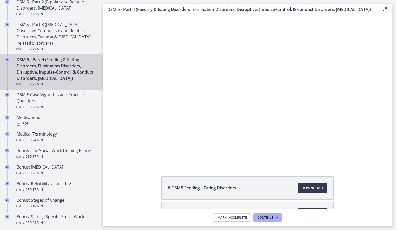
scroll to position [308, 0]
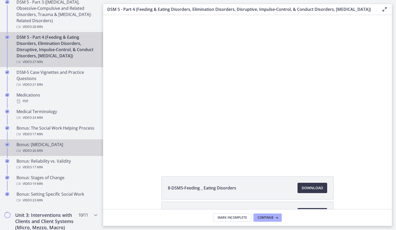
click at [80, 143] on div "Bonus: [MEDICAL_DATA] Video · 26 min" at bounding box center [57, 147] width 80 height 12
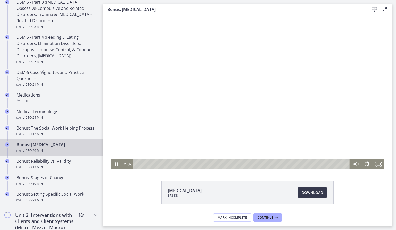
click at [154, 164] on div "Playbar" at bounding box center [242, 164] width 210 height 10
click at [160, 164] on div "2:49" at bounding box center [242, 164] width 210 height 10
click at [168, 164] on div "3:44" at bounding box center [242, 164] width 210 height 10
click at [176, 163] on div "4:45" at bounding box center [242, 164] width 210 height 10
click at [179, 163] on div "5:04" at bounding box center [242, 164] width 210 height 10
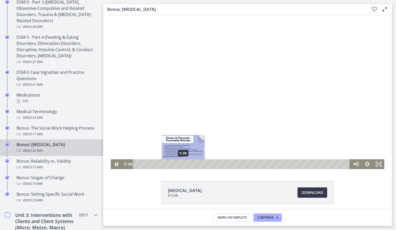
click at [183, 163] on div "5:38" at bounding box center [242, 164] width 210 height 10
click at [189, 163] on div "6:21" at bounding box center [242, 164] width 210 height 10
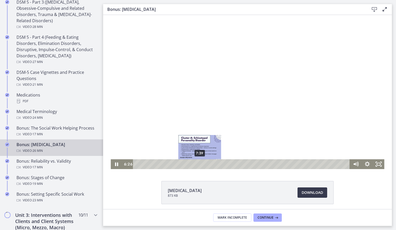
click at [200, 165] on div "7:39" at bounding box center [242, 164] width 210 height 10
click at [200, 165] on div "Playbar" at bounding box center [199, 163] width 3 height 3
click at [207, 163] on div "8:34" at bounding box center [242, 164] width 210 height 10
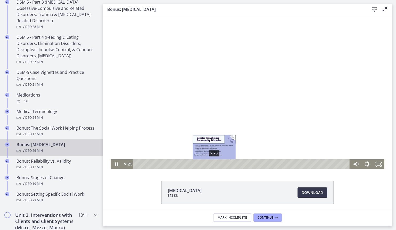
click at [214, 163] on div "9:25" at bounding box center [242, 164] width 210 height 10
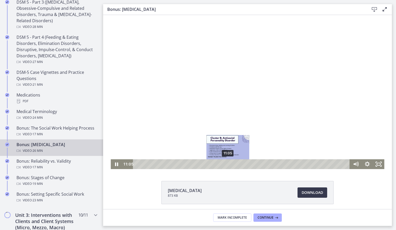
click at [228, 163] on div "11:05" at bounding box center [242, 164] width 210 height 10
click at [255, 159] on div at bounding box center [248, 92] width 274 height 154
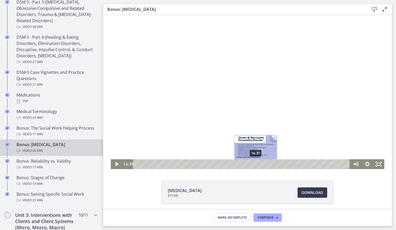
click at [256, 163] on div "14:31" at bounding box center [242, 164] width 210 height 10
click at [265, 163] on div "15:33" at bounding box center [242, 164] width 210 height 10
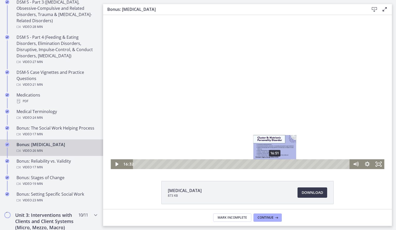
click at [275, 163] on div "16:51" at bounding box center [242, 164] width 210 height 10
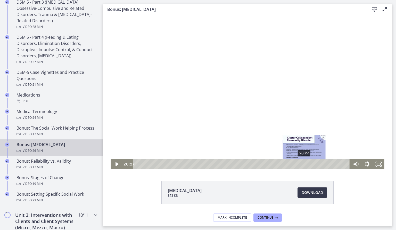
click at [305, 164] on div "20:27" at bounding box center [242, 164] width 210 height 10
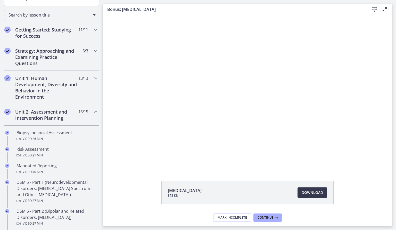
scroll to position [76, 0]
click at [87, 85] on div "Unit 1: Human Development, Diversity and Behavior in the Environment 13 / 13 Co…" at bounding box center [51, 88] width 95 height 34
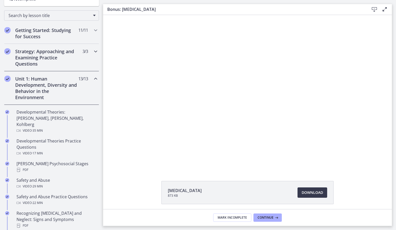
click at [81, 61] on div "Strategy: Approaching and Examining Practice Questions 3 / 3 Completed" at bounding box center [51, 57] width 95 height 27
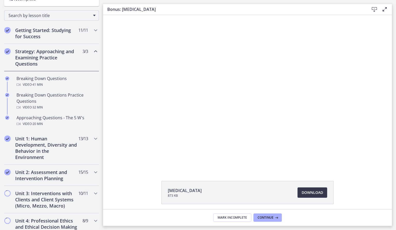
click at [74, 44] on div "Strategy: Approaching and Examining Practice Questions 3 / 3 Completed" at bounding box center [51, 57] width 95 height 27
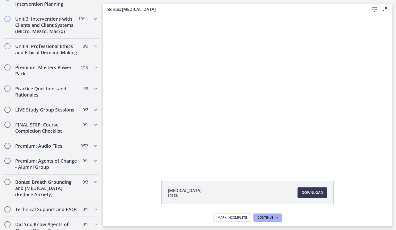
scroll to position [198, 0]
